Goal: Browse casually: Explore the website without a specific task or goal

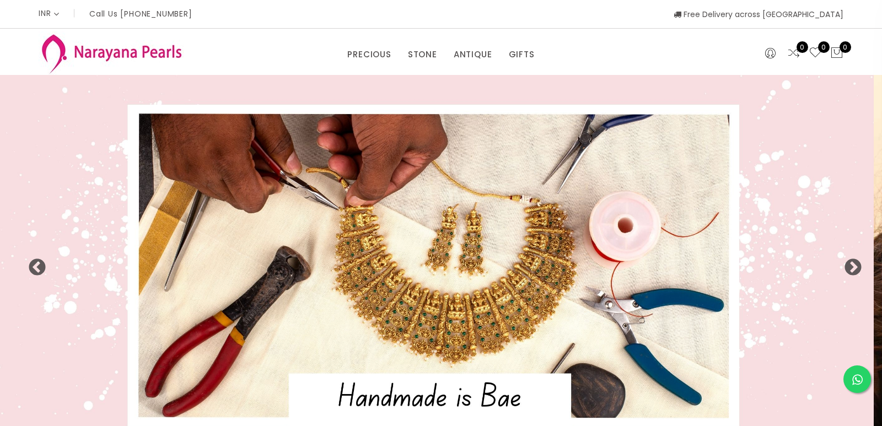
select select "INR"
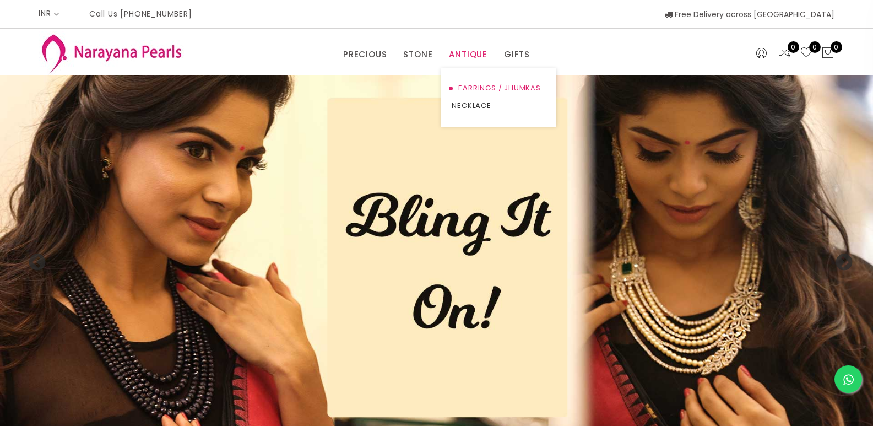
click at [457, 90] on link "EARRINGS / JHUMKAS" at bounding box center [499, 88] width 94 height 18
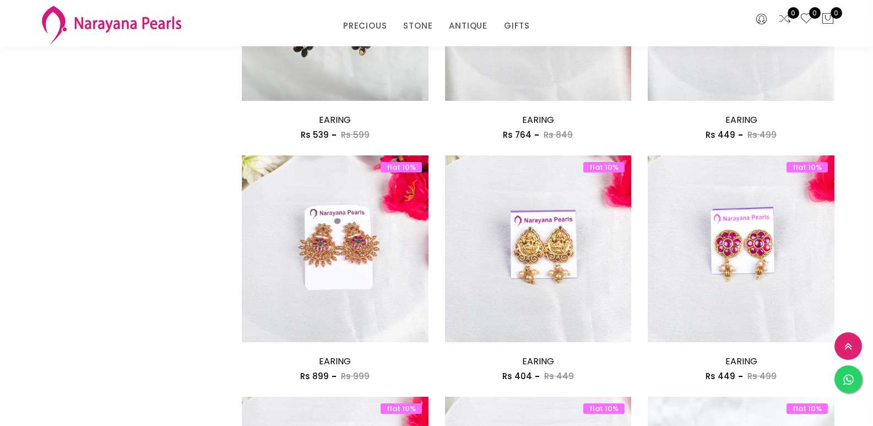
scroll to position [1780, 0]
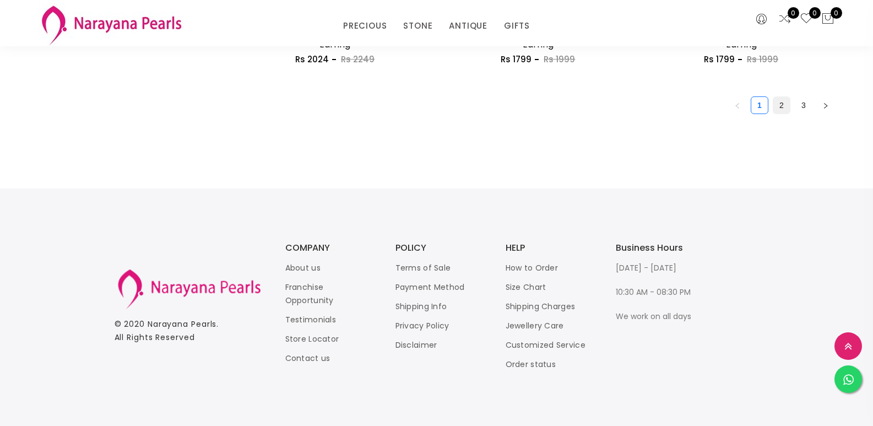
click at [778, 104] on link "2" at bounding box center [782, 105] width 17 height 17
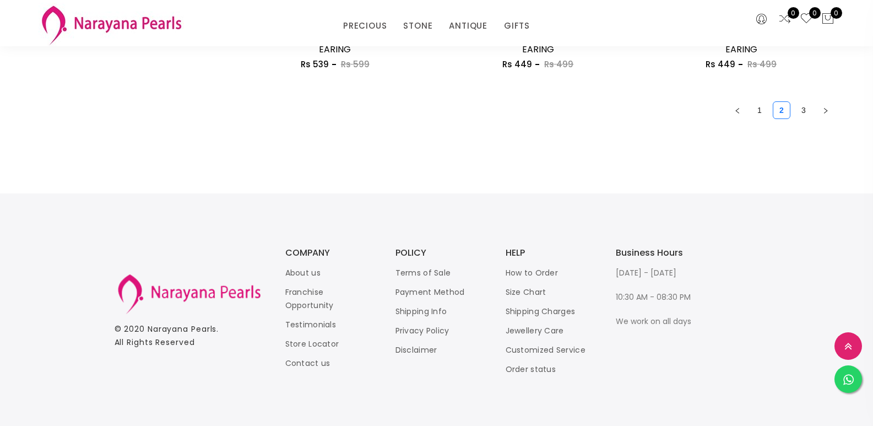
scroll to position [1780, 0]
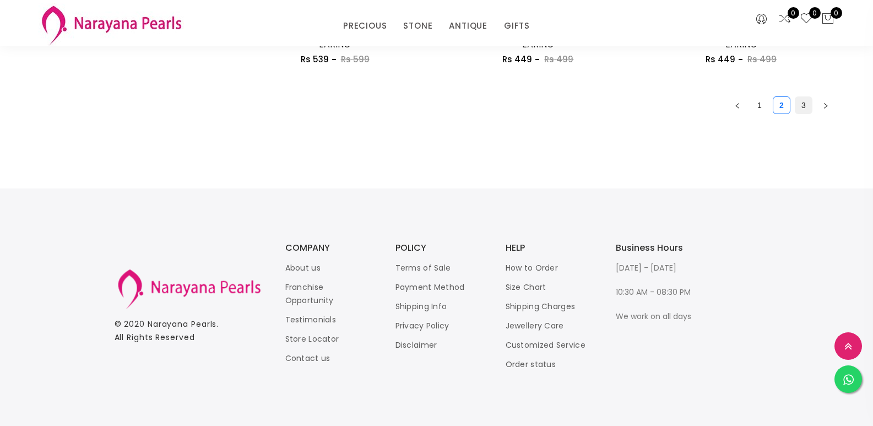
click at [805, 106] on link "3" at bounding box center [804, 105] width 17 height 17
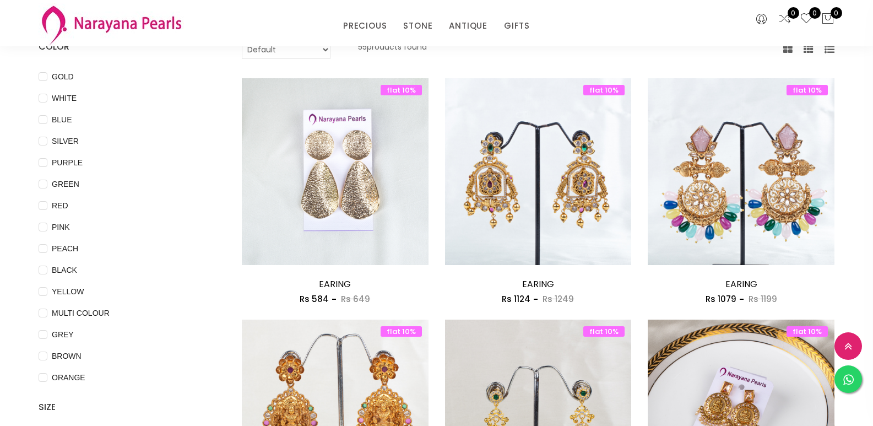
scroll to position [92, 0]
click at [425, 73] on link "NECKLACE" at bounding box center [453, 75] width 94 height 17
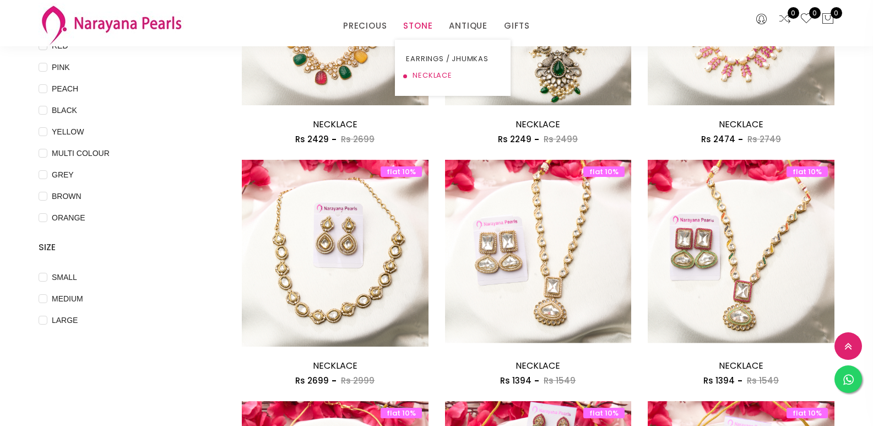
scroll to position [257, 0]
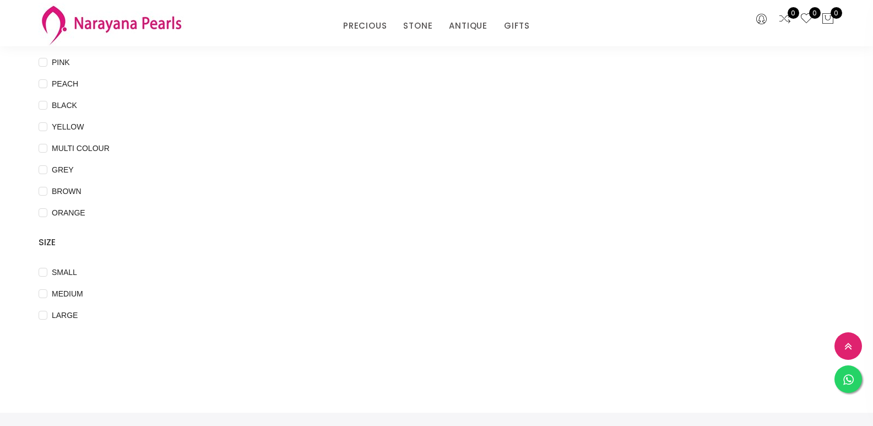
scroll to position [92, 0]
